Goal: Register for event/course

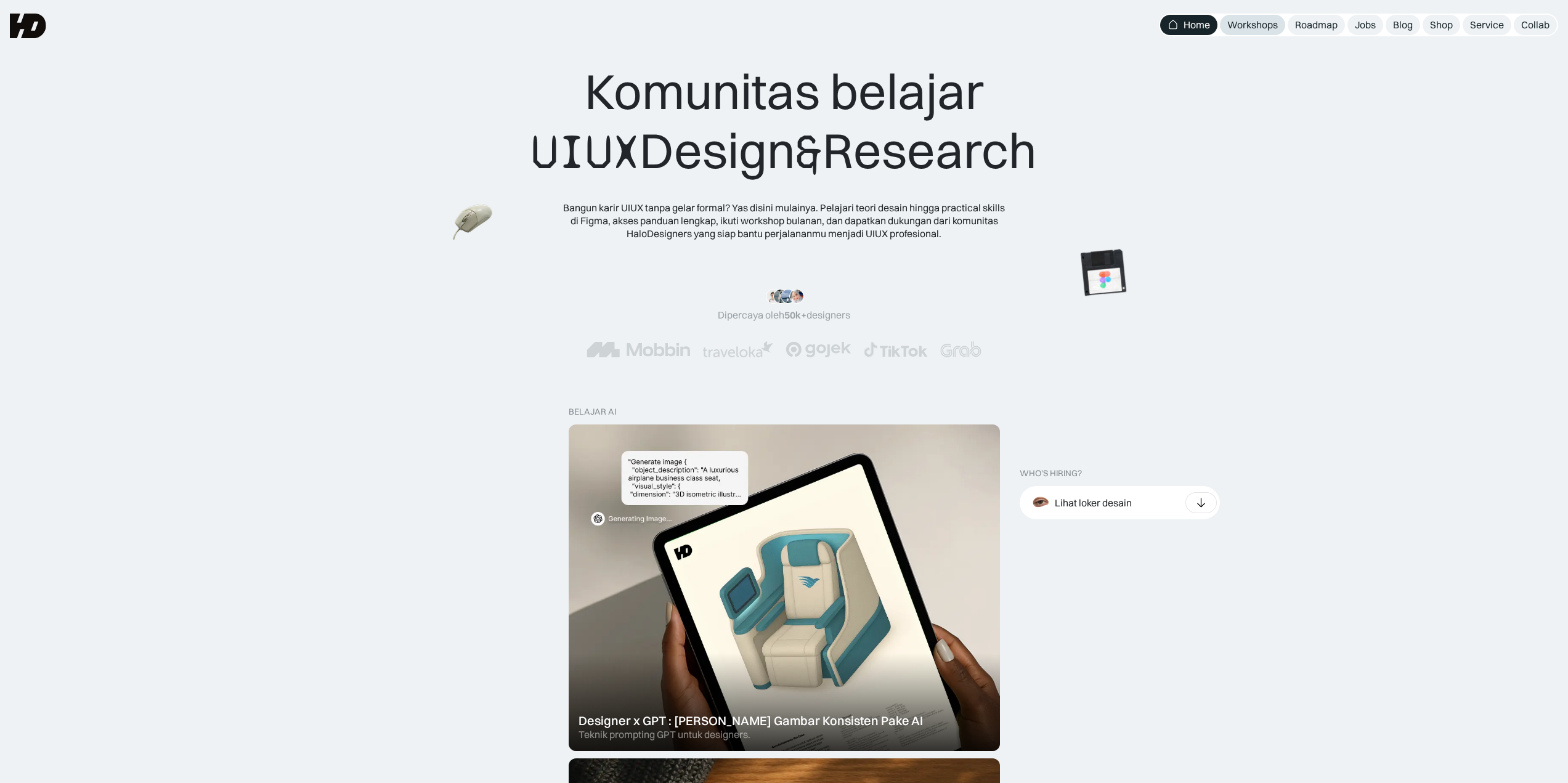
click at [1246, 25] on div "Workshops" at bounding box center [1252, 24] width 50 height 13
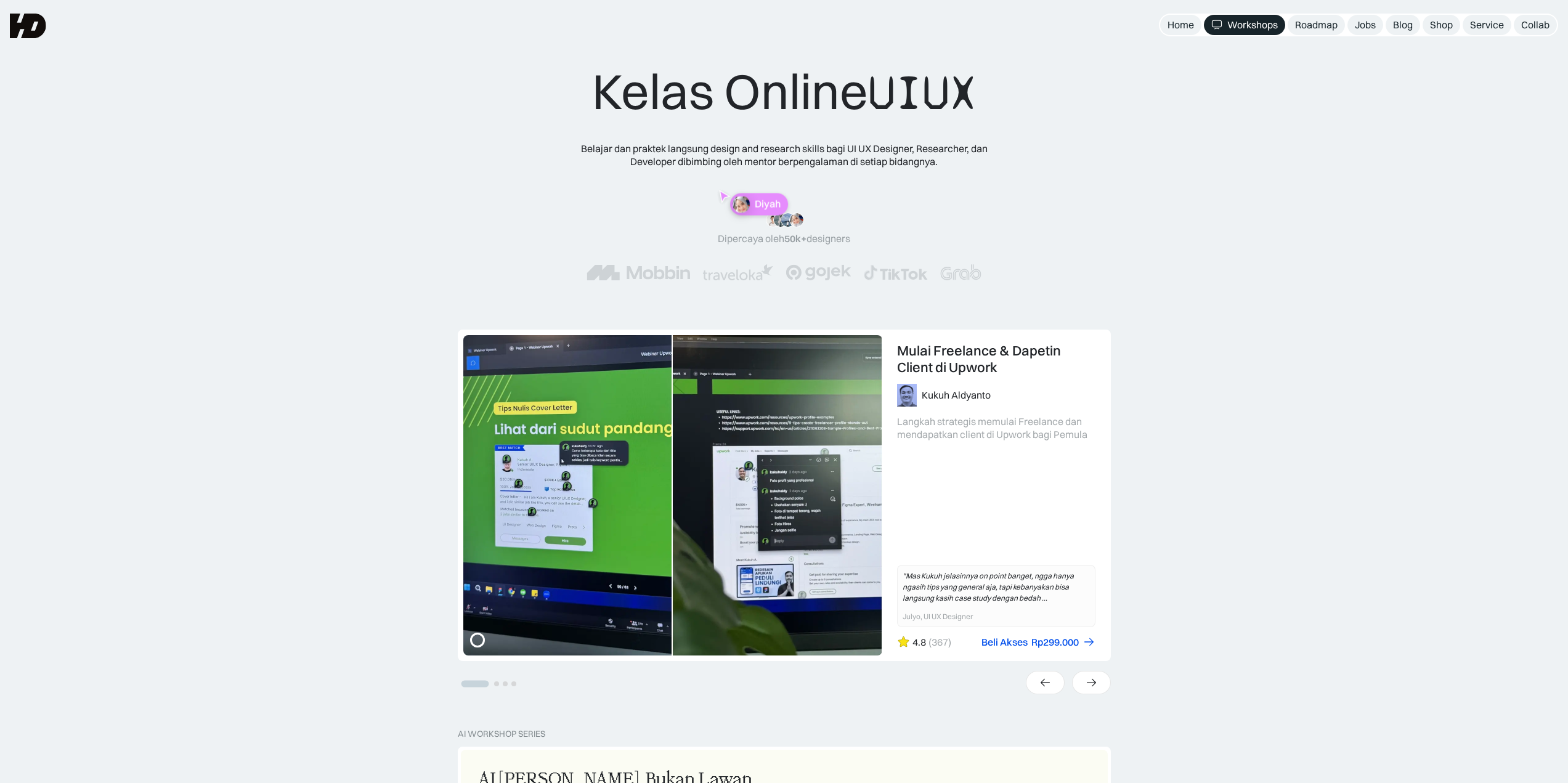
click at [1370, 349] on div "UX Research 101: Membuat Research Blueprint Karina Resista Yunidwi Belajar meng…" at bounding box center [784, 528] width 1568 height 399
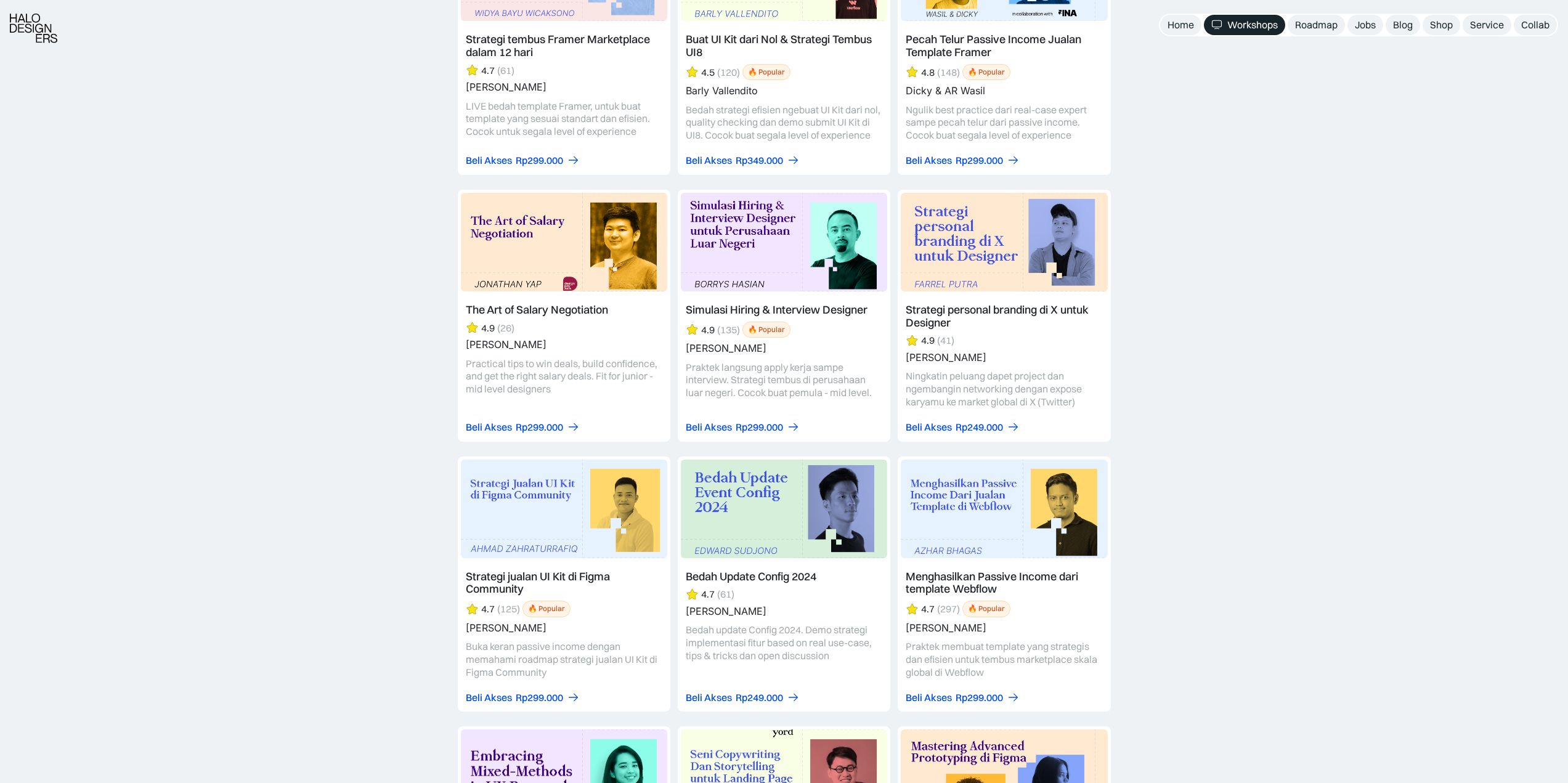
scroll to position [2169, 0]
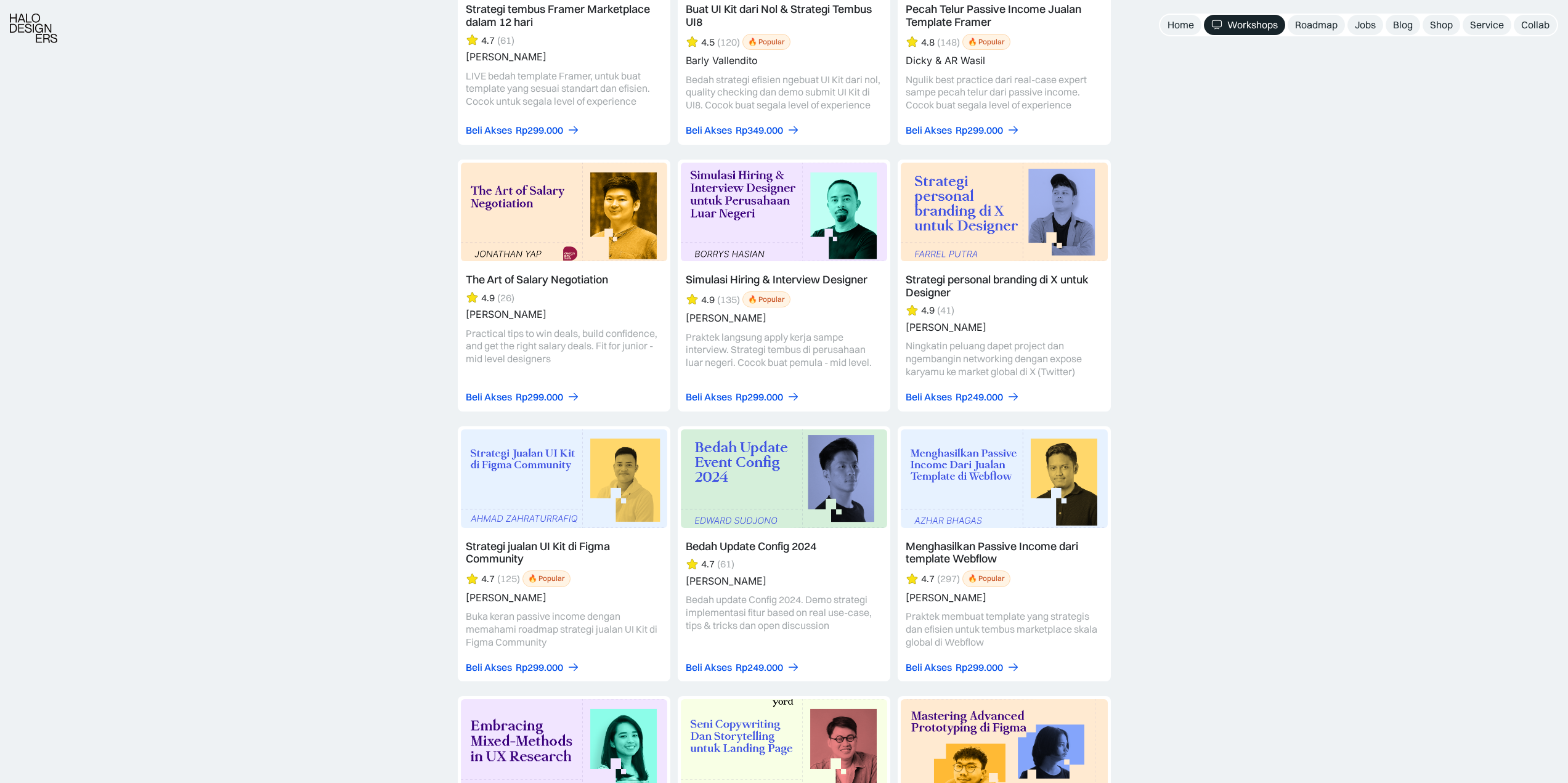
click at [537, 486] on link at bounding box center [564, 554] width 213 height 255
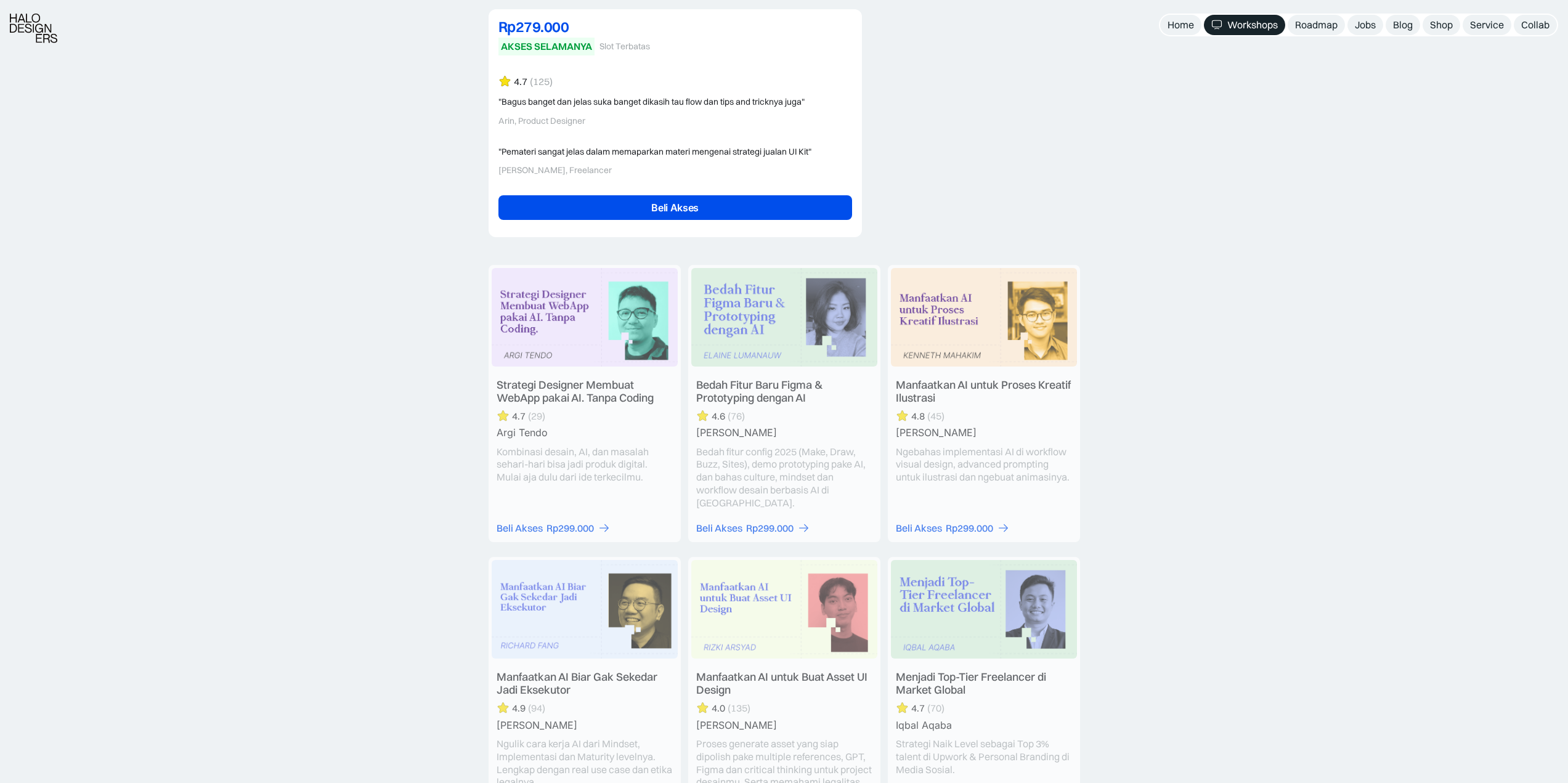
scroll to position [3018, 0]
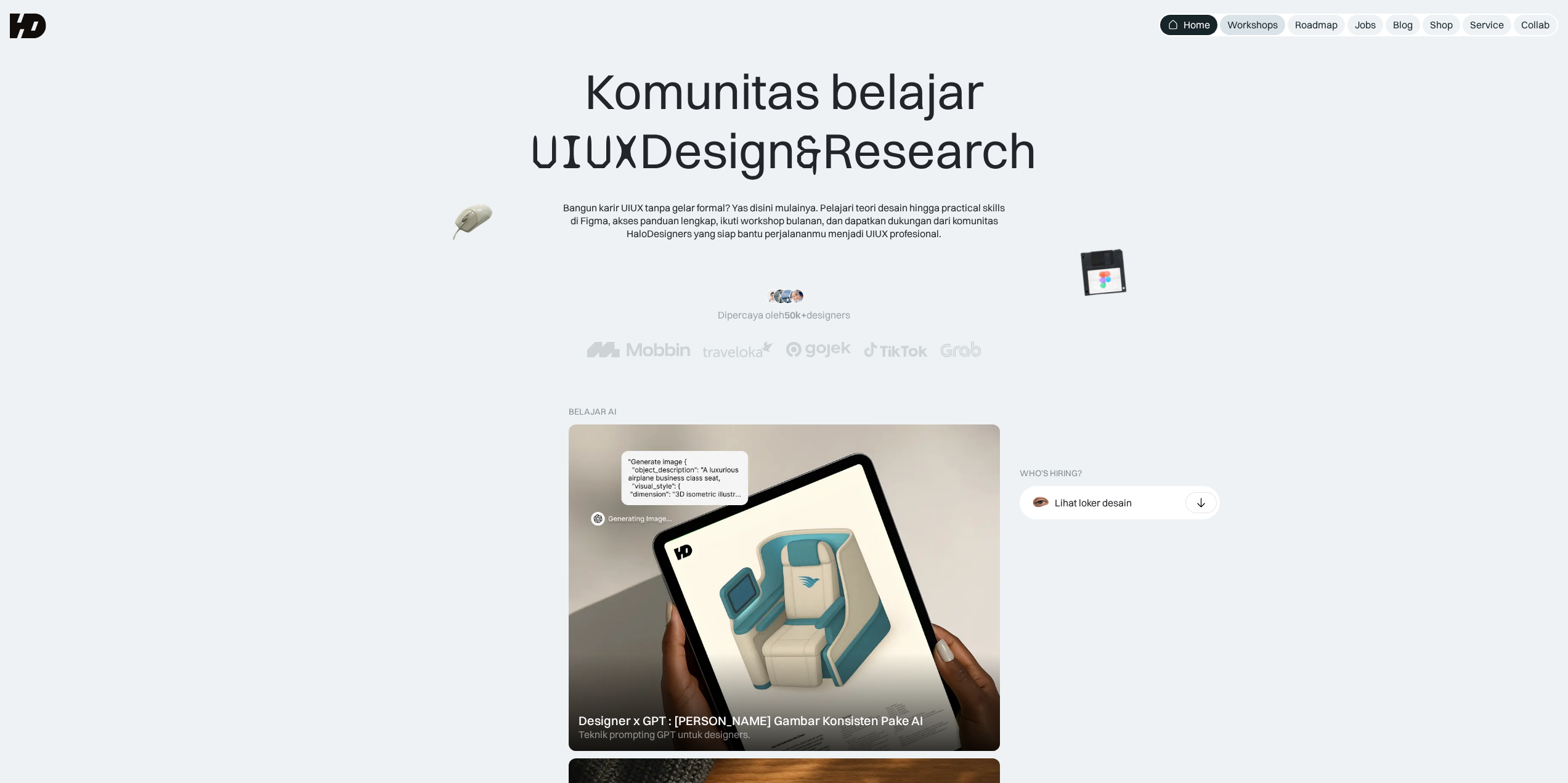
click at [1244, 23] on div "Workshops" at bounding box center [1252, 24] width 50 height 13
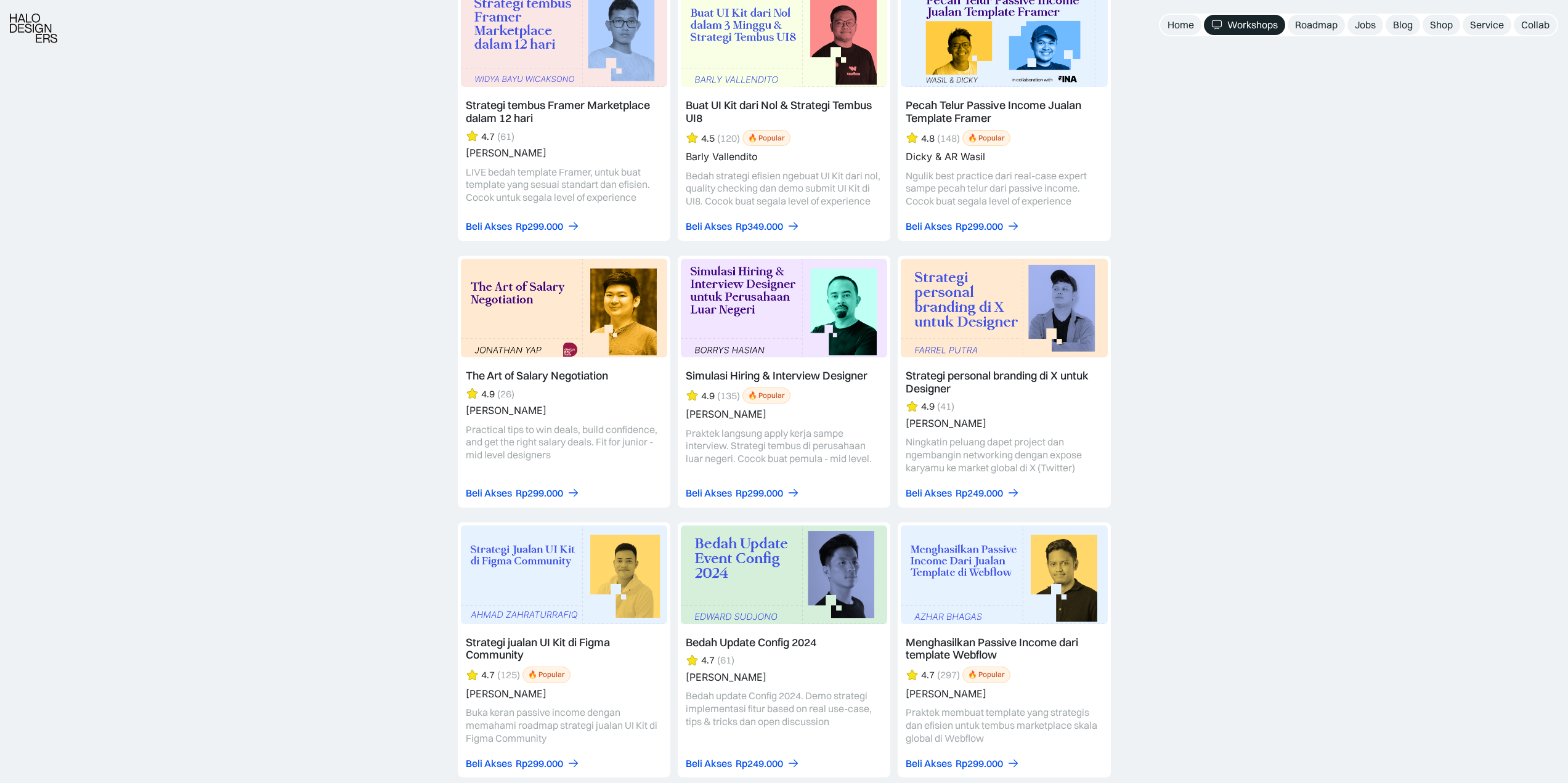
scroll to position [2094, 0]
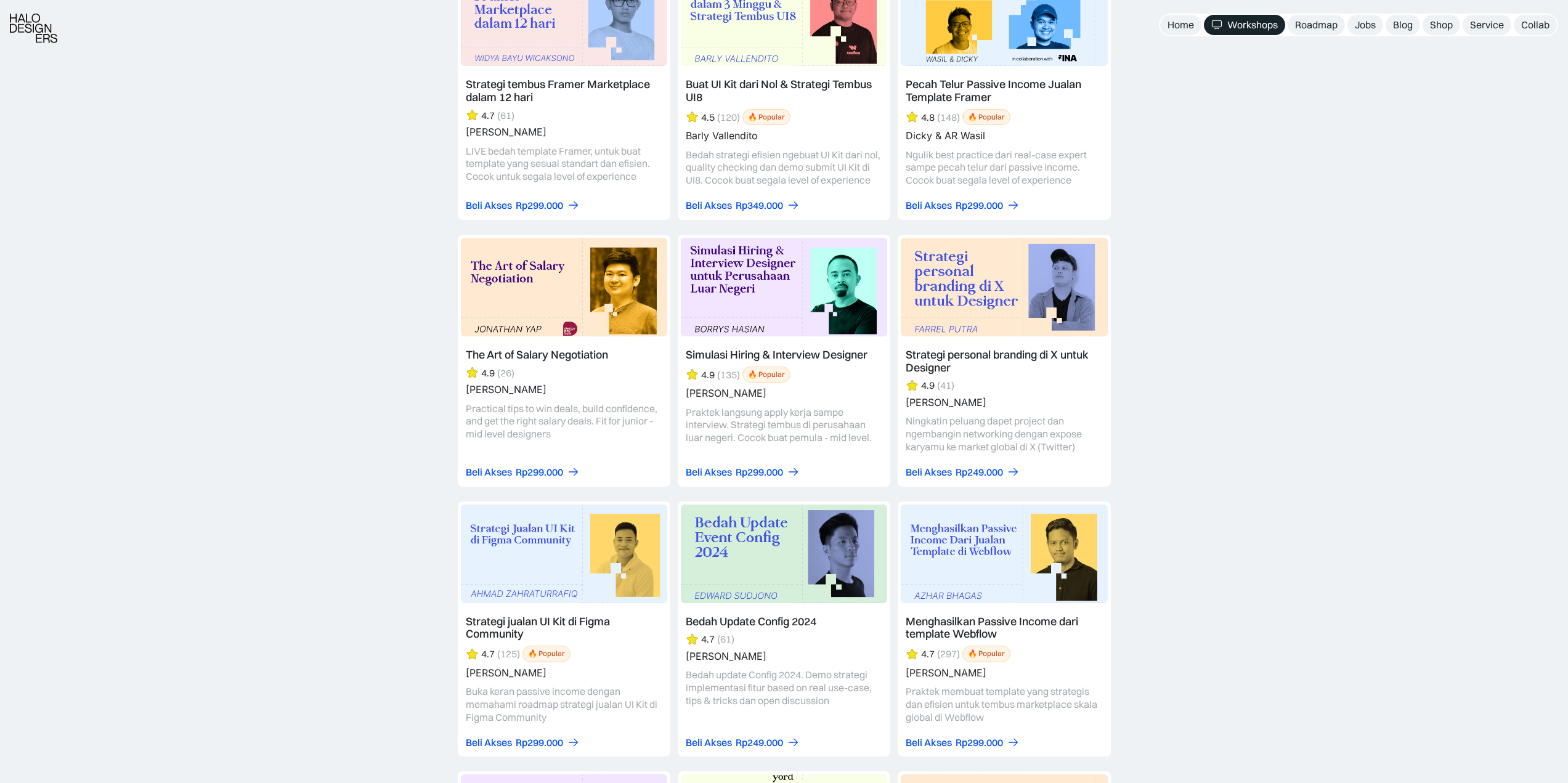
click at [569, 627] on link at bounding box center [564, 629] width 213 height 255
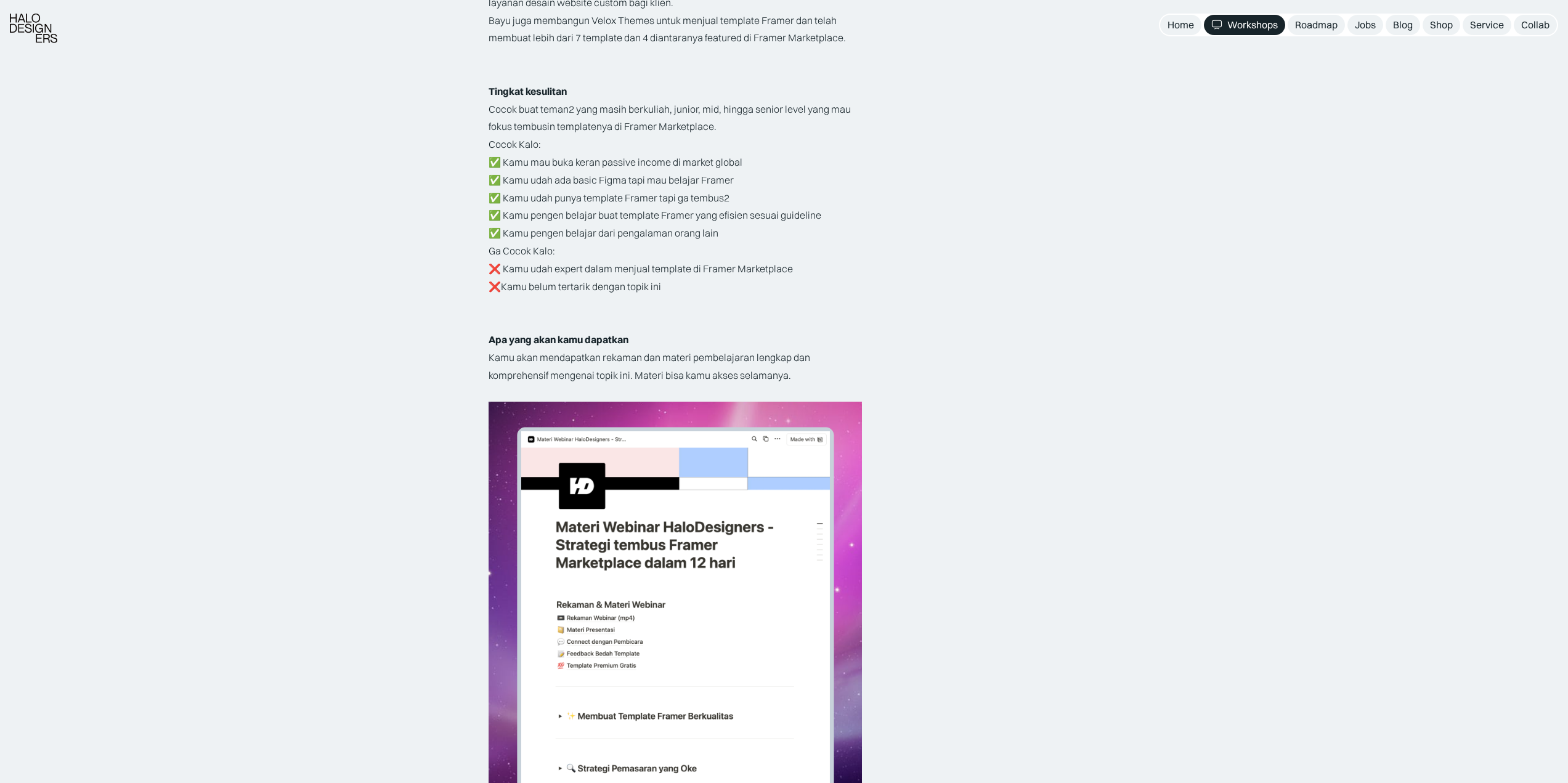
scroll to position [2463, 0]
